Goal: Task Accomplishment & Management: Use online tool/utility

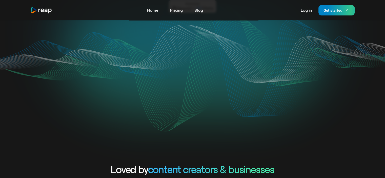
scroll to position [25, 0]
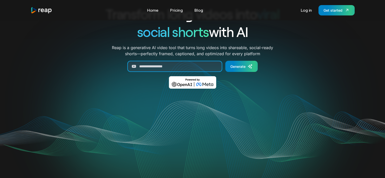
click at [172, 70] on input "Generate Form" at bounding box center [174, 66] width 95 height 11
paste input "**********"
type input "**********"
click at [192, 67] on input "Generate Form" at bounding box center [174, 66] width 95 height 11
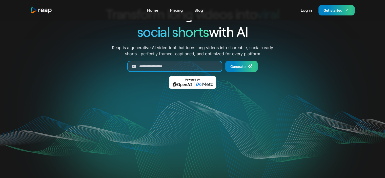
paste input "**********"
type input "**********"
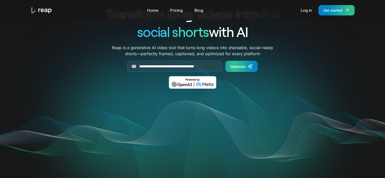
scroll to position [0, 0]
click at [238, 67] on div "Generate" at bounding box center [238, 66] width 15 height 5
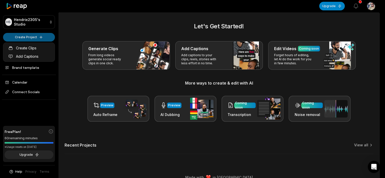
click at [23, 35] on html "HS Hendrix2305's Studio Create Project Home Projects Brand template Calendar Co…" at bounding box center [192, 89] width 385 height 178
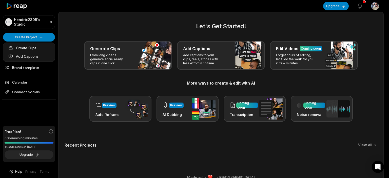
click at [37, 36] on html "HS Hendrix2305's Studio Create Project Home Projects Brand template Calendar Co…" at bounding box center [194, 89] width 389 height 178
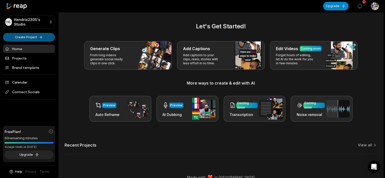
click at [43, 37] on html "HS Hendrix2305's Studio Create Project Home Projects Brand template Calendar Co…" at bounding box center [192, 89] width 385 height 178
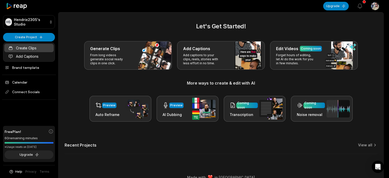
click at [33, 49] on link "Create Clips" at bounding box center [28, 48] width 49 height 8
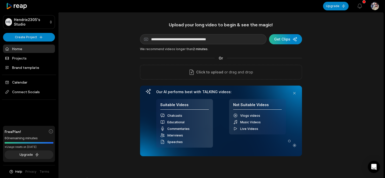
type input "**********"
click at [281, 41] on div "submit" at bounding box center [285, 39] width 33 height 10
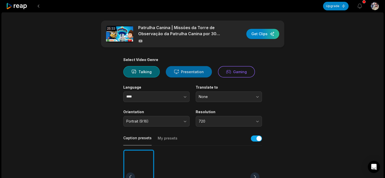
click at [194, 73] on button "Presentation" at bounding box center [189, 71] width 46 height 11
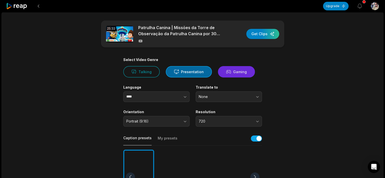
click at [228, 74] on icon at bounding box center [228, 71] width 5 height 5
click at [197, 73] on button "Presentation" at bounding box center [189, 71] width 46 height 11
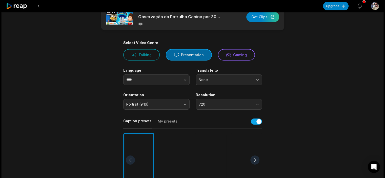
scroll to position [51, 0]
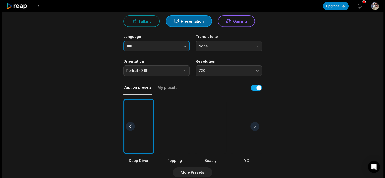
click at [183, 47] on icon "button" at bounding box center [185, 46] width 5 height 5
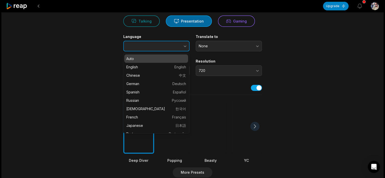
type input "****"
click at [183, 47] on icon "button" at bounding box center [185, 46] width 5 height 5
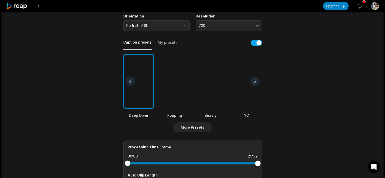
scroll to position [101, 0]
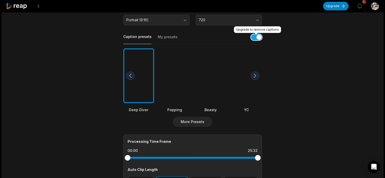
click at [257, 36] on button "button" at bounding box center [256, 37] width 11 height 6
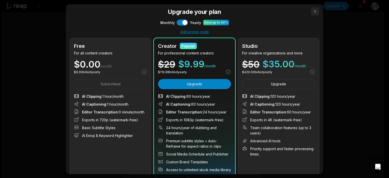
click at [311, 11] on button "button" at bounding box center [315, 11] width 8 height 8
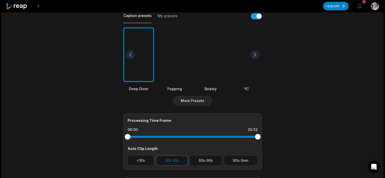
scroll to position [177, 0]
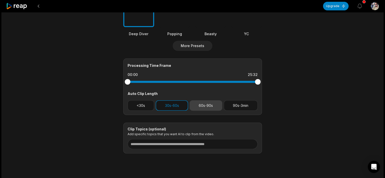
click at [207, 104] on button "60s-90s" at bounding box center [206, 105] width 33 height 10
click at [181, 103] on button "30s-60s" at bounding box center [172, 105] width 32 height 10
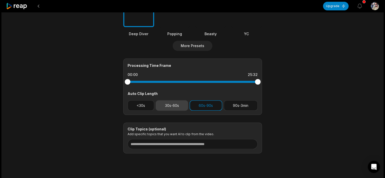
click at [175, 105] on button "30s-60s" at bounding box center [172, 105] width 32 height 10
click at [202, 105] on button "60s-90s" at bounding box center [206, 105] width 33 height 10
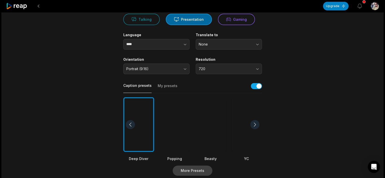
scroll to position [0, 0]
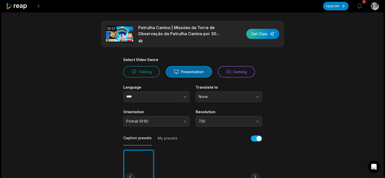
click at [267, 35] on div "button" at bounding box center [262, 34] width 33 height 10
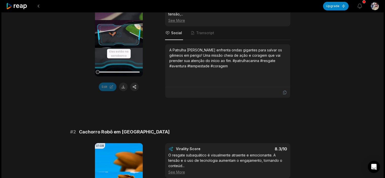
scroll to position [76, 0]
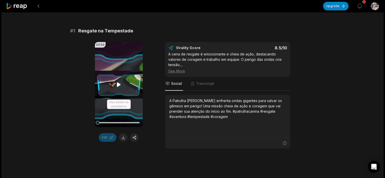
click at [120, 85] on icon at bounding box center [119, 85] width 4 height 4
click at [120, 84] on icon at bounding box center [119, 85] width 6 height 6
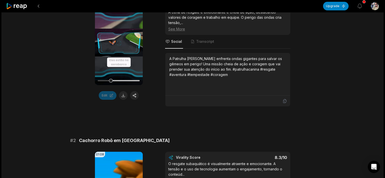
scroll to position [101, 0]
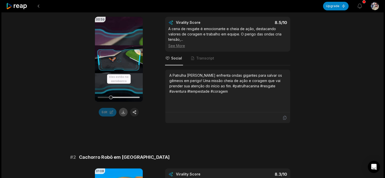
click at [123, 114] on button at bounding box center [123, 112] width 9 height 9
